Goal: Transaction & Acquisition: Download file/media

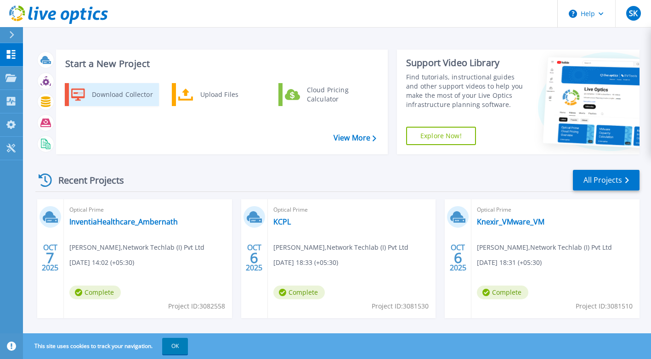
click at [123, 96] on div "Download Collector" at bounding box center [121, 94] width 69 height 18
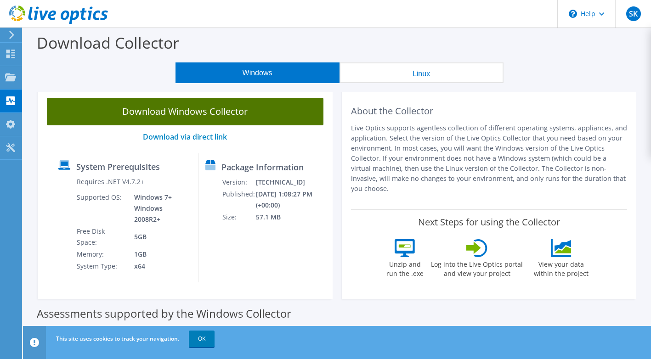
click at [238, 119] on link "Download Windows Collector" at bounding box center [185, 112] width 277 height 28
